Goal: Find specific page/section: Find specific page/section

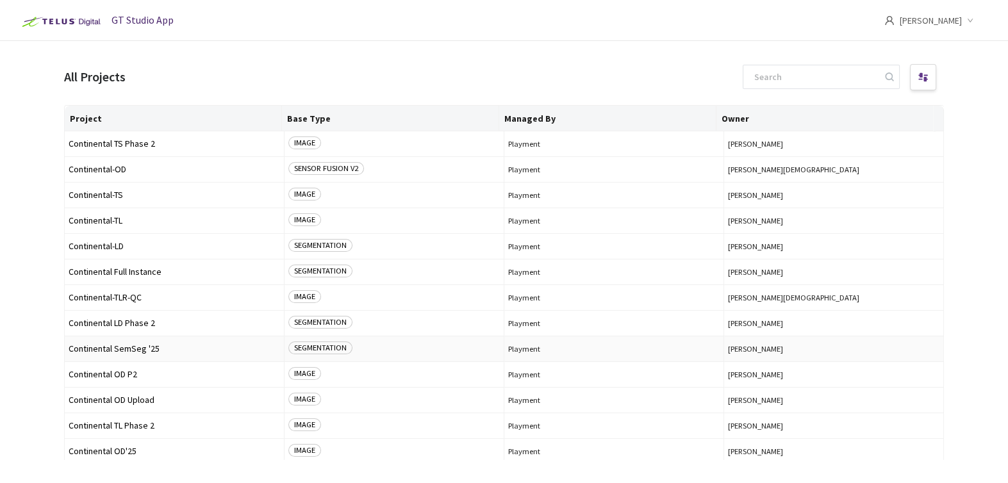
click at [129, 347] on span "Continental SemSeg '25" at bounding box center [175, 349] width 212 height 10
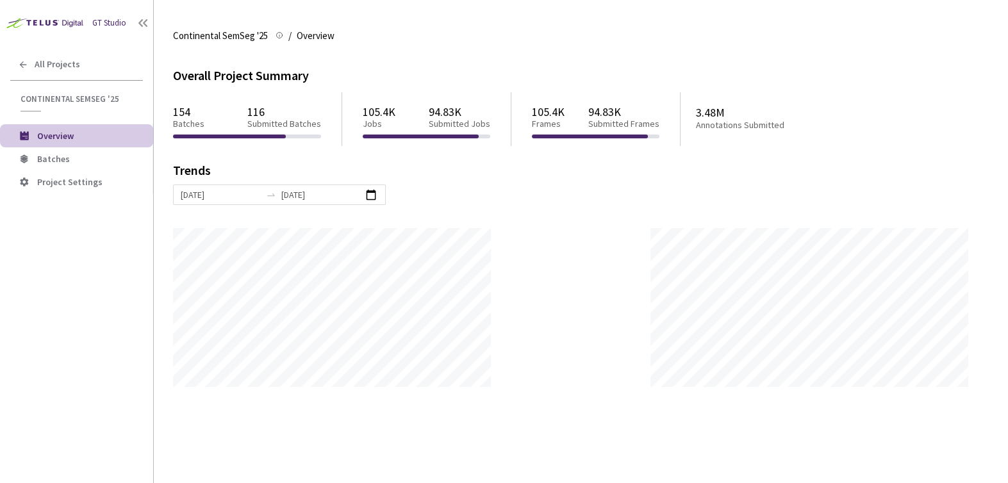
scroll to position [483, 1008]
click at [103, 167] on li "Batches" at bounding box center [76, 158] width 153 height 23
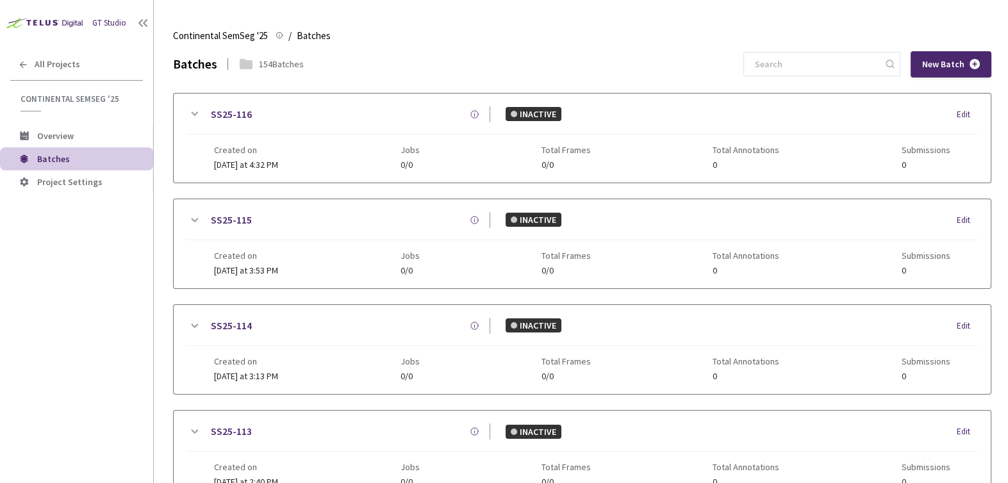
click at [195, 114] on icon at bounding box center [195, 114] width 7 height 4
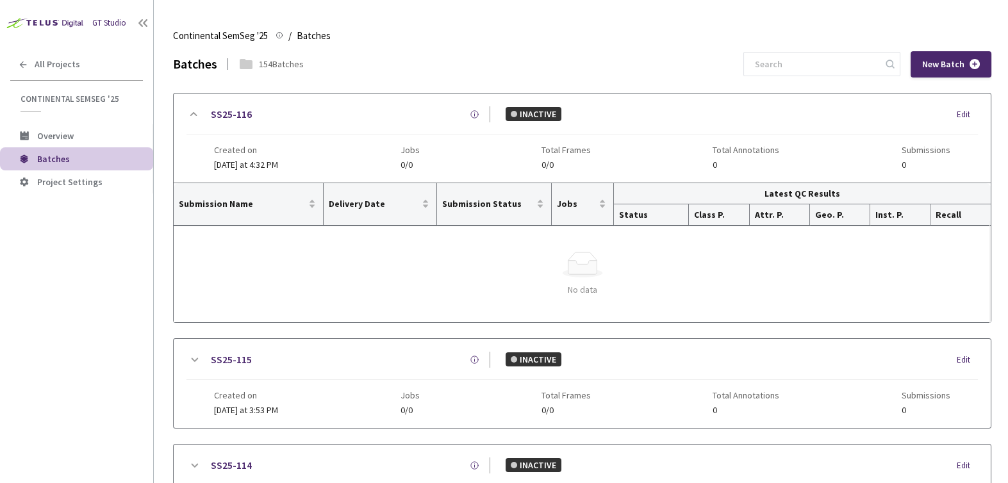
click at [195, 114] on icon at bounding box center [193, 114] width 7 height 4
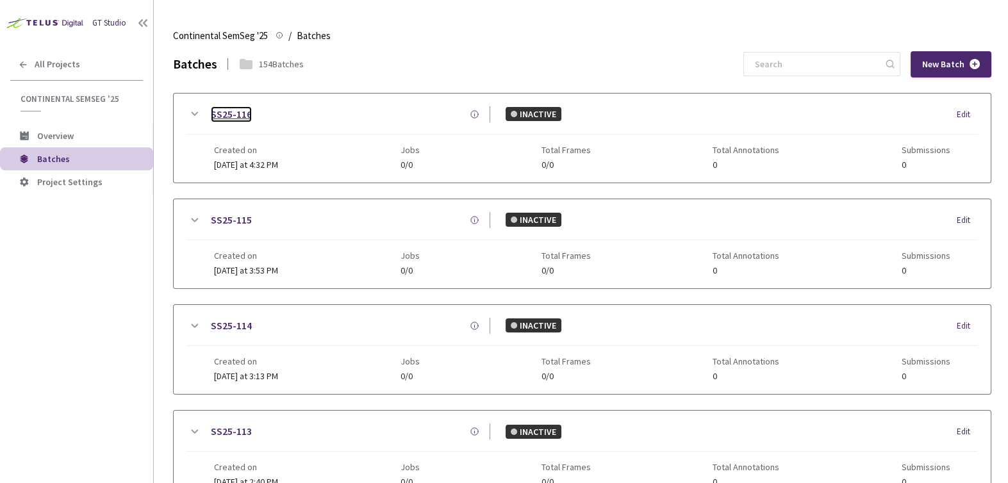
click at [222, 113] on link "SS25-116" at bounding box center [231, 114] width 41 height 16
